Goal: Task Accomplishment & Management: Complete application form

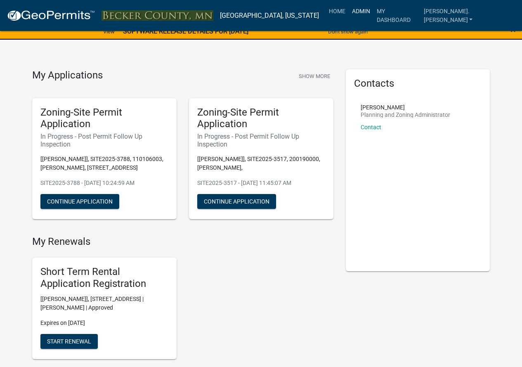
click at [373, 12] on link "Admin" at bounding box center [361, 11] width 25 height 16
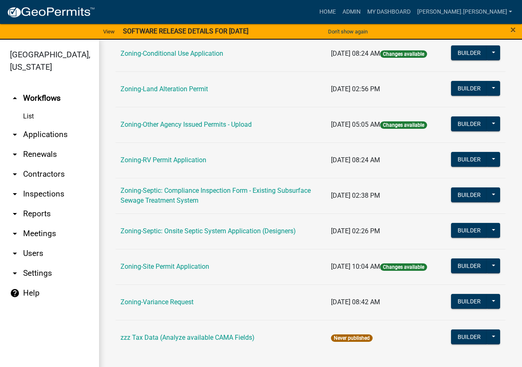
scroll to position [266, 0]
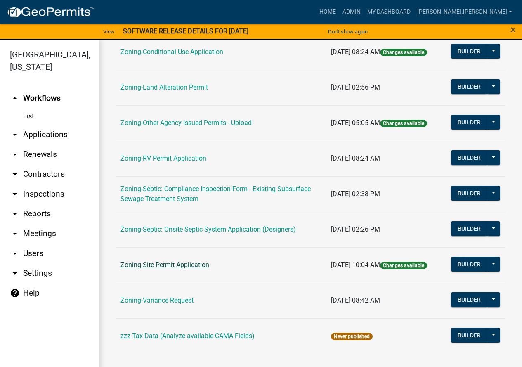
click at [194, 262] on link "Zoning-Site Permit Application" at bounding box center [164, 265] width 89 height 8
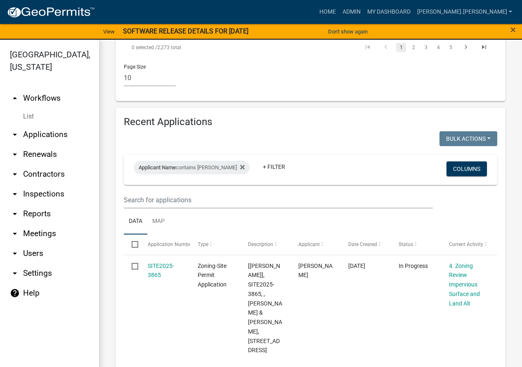
scroll to position [1252, 0]
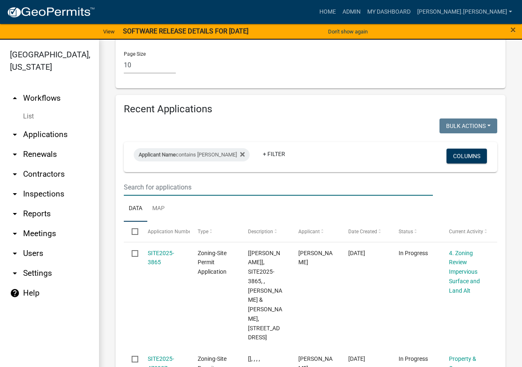
click at [236, 179] on input "text" at bounding box center [278, 187] width 309 height 17
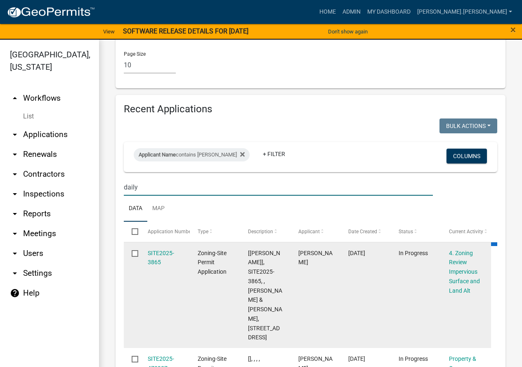
scroll to position [1146, 0]
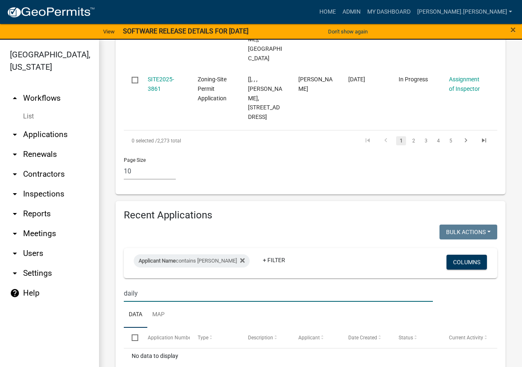
drag, startPoint x: 146, startPoint y: 254, endPoint x: 113, endPoint y: 261, distance: 33.3
click at [116, 264] on div "Recent Applications Bulk Actions Void Expire Lock Withdraw Applicant Name conta…" at bounding box center [311, 299] width 390 height 197
drag, startPoint x: 178, startPoint y: 260, endPoint x: 0, endPoint y: 269, distance: 178.0
click at [0, 267] on div "[GEOGRAPHIC_DATA], [US_STATE] arrow_drop_up Workflows List arrow_drop_down Appl…" at bounding box center [261, 208] width 522 height 337
drag, startPoint x: 161, startPoint y: 255, endPoint x: 78, endPoint y: 253, distance: 83.4
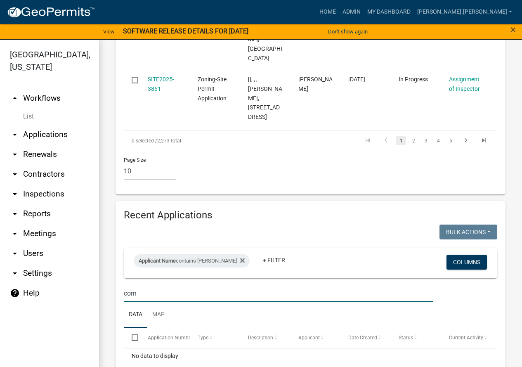
click at [78, 253] on div "[GEOGRAPHIC_DATA], [US_STATE] arrow_drop_up Workflows List arrow_drop_down Appl…" at bounding box center [261, 208] width 522 height 337
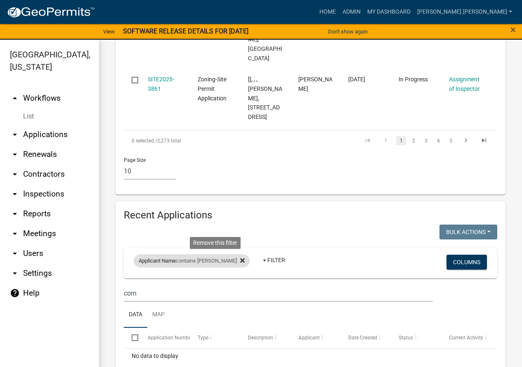
click at [240, 257] on icon at bounding box center [242, 260] width 5 height 7
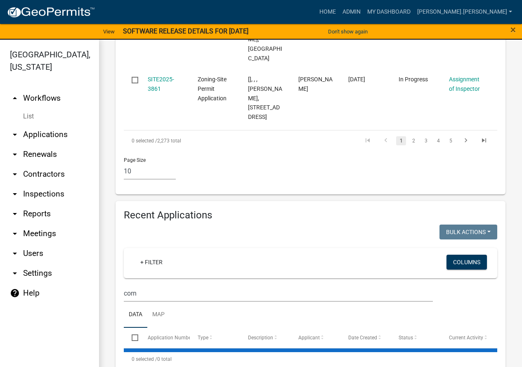
scroll to position [1126, 0]
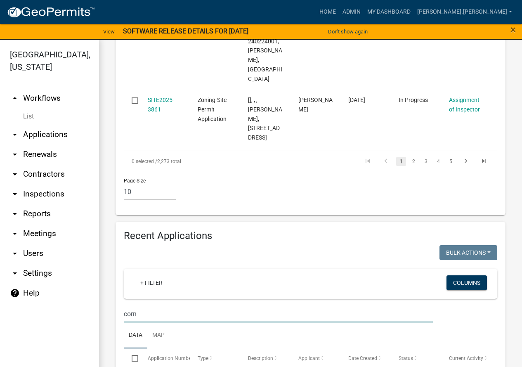
drag, startPoint x: 151, startPoint y: 279, endPoint x: 25, endPoint y: 275, distance: 125.5
click at [25, 275] on div "[GEOGRAPHIC_DATA], [US_STATE] arrow_drop_up Workflows List arrow_drop_down Appl…" at bounding box center [261, 208] width 522 height 337
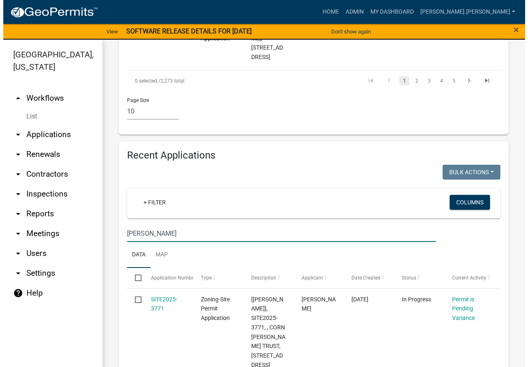
scroll to position [1215, 0]
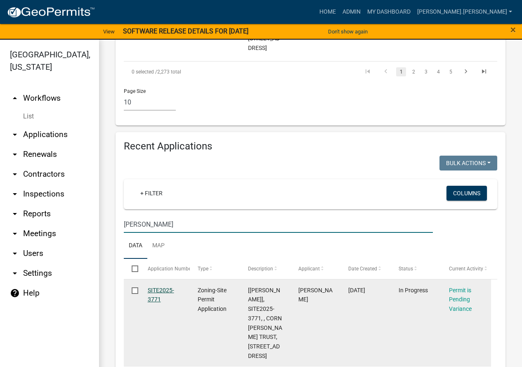
type input "[PERSON_NAME]"
click at [154, 287] on link "SITE2025-3771" at bounding box center [161, 295] width 26 height 16
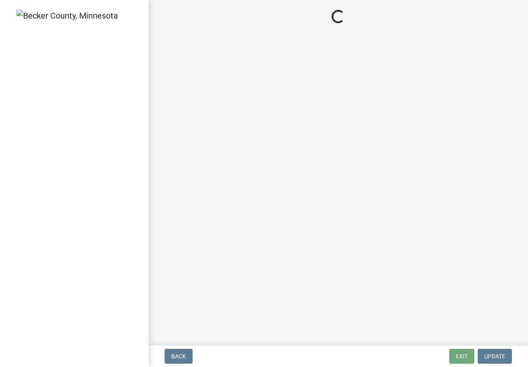
select select "3: 3"
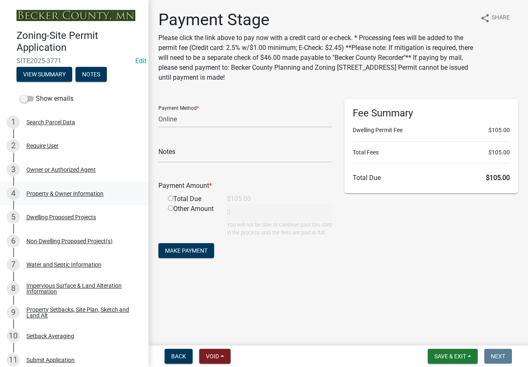
click at [69, 192] on div "Property & Owner Information" at bounding box center [64, 194] width 77 height 6
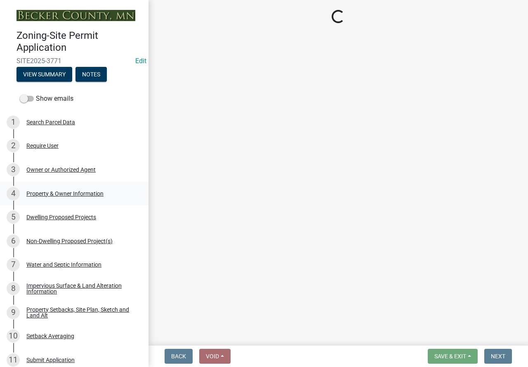
select select "a752e4d6-14bd-4f0f-bfe8-5b67ead45659"
select select "4439e411-f9ac-4451-8e9c-dcab1ac02f4d"
select select "f87eba17-8ed9-4ad8-aefc-fe36a3f3544b"
select select "393a978c-6bd5-4cb2-a6a0-db6feb8732b8"
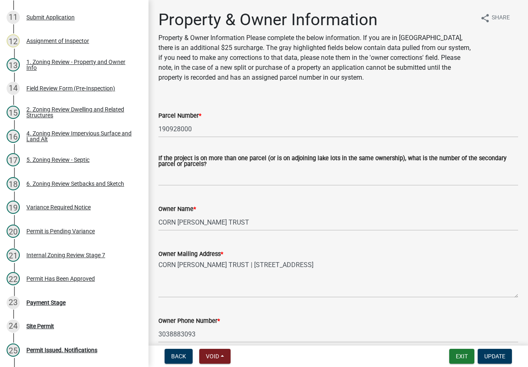
scroll to position [354, 0]
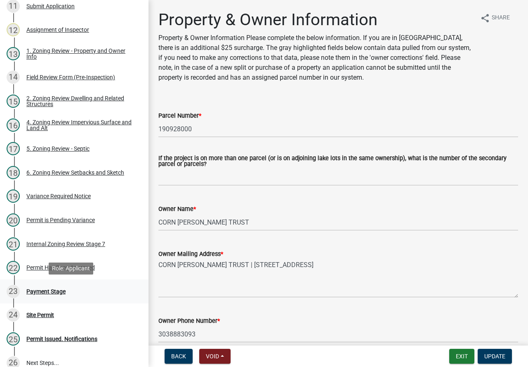
click at [37, 287] on div "23 Payment Stage" at bounding box center [71, 291] width 129 height 13
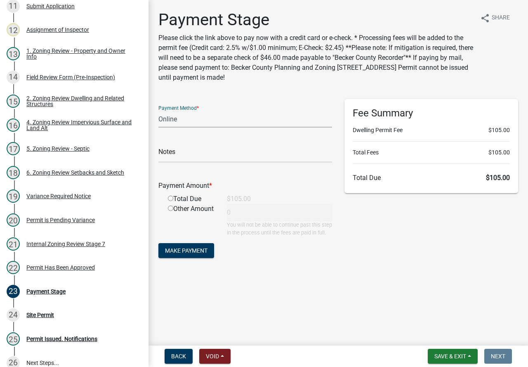
click at [194, 121] on select "Credit Card POS Check Cash Online" at bounding box center [245, 119] width 174 height 17
select select "1: 0"
click at [158, 111] on select "Credit Card POS Check Cash Online" at bounding box center [245, 119] width 174 height 17
click at [194, 152] on input "text" at bounding box center [245, 154] width 174 height 17
type input "3820"
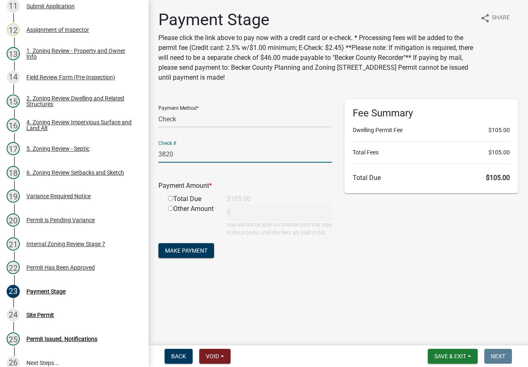
click at [170, 198] on input "radio" at bounding box center [170, 198] width 5 height 5
radio input "true"
type input "105"
click at [185, 254] on span "Make Payment" at bounding box center [186, 250] width 42 height 7
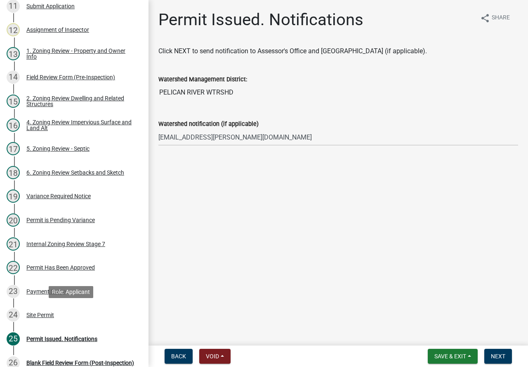
click at [45, 313] on div "Site Permit" at bounding box center [40, 315] width 28 height 6
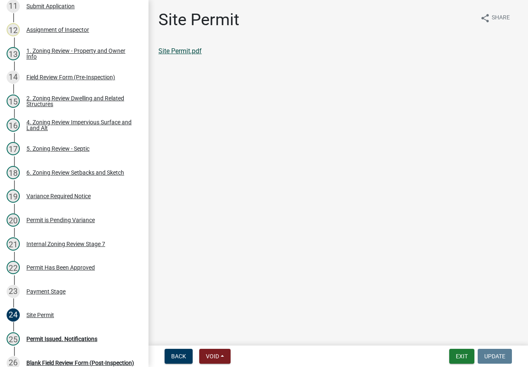
click at [194, 48] on link "Site Permit.pdf" at bounding box center [179, 51] width 43 height 8
